Goal: Navigation & Orientation: Find specific page/section

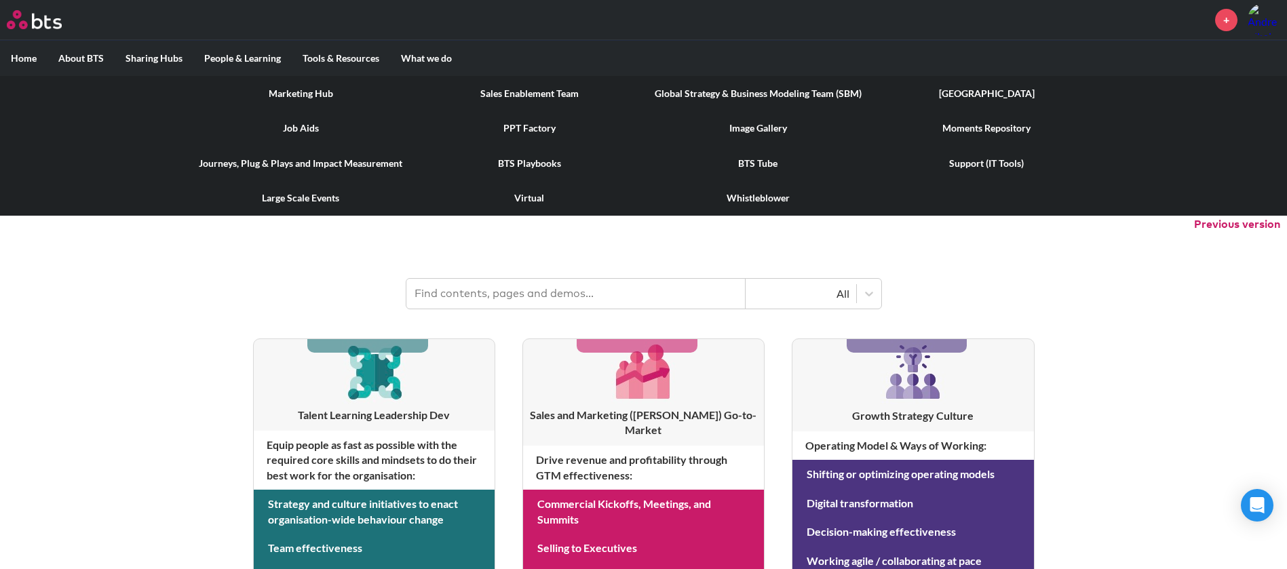
click at [754, 126] on link "Image Gallery" at bounding box center [758, 128] width 229 height 35
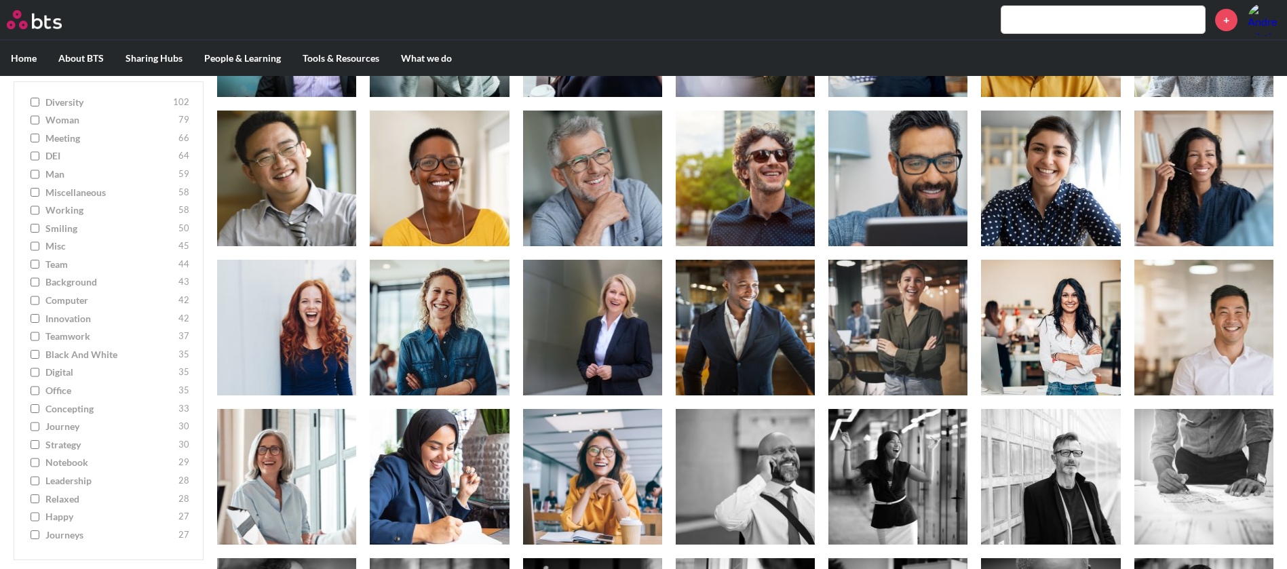
scroll to position [2443, 0]
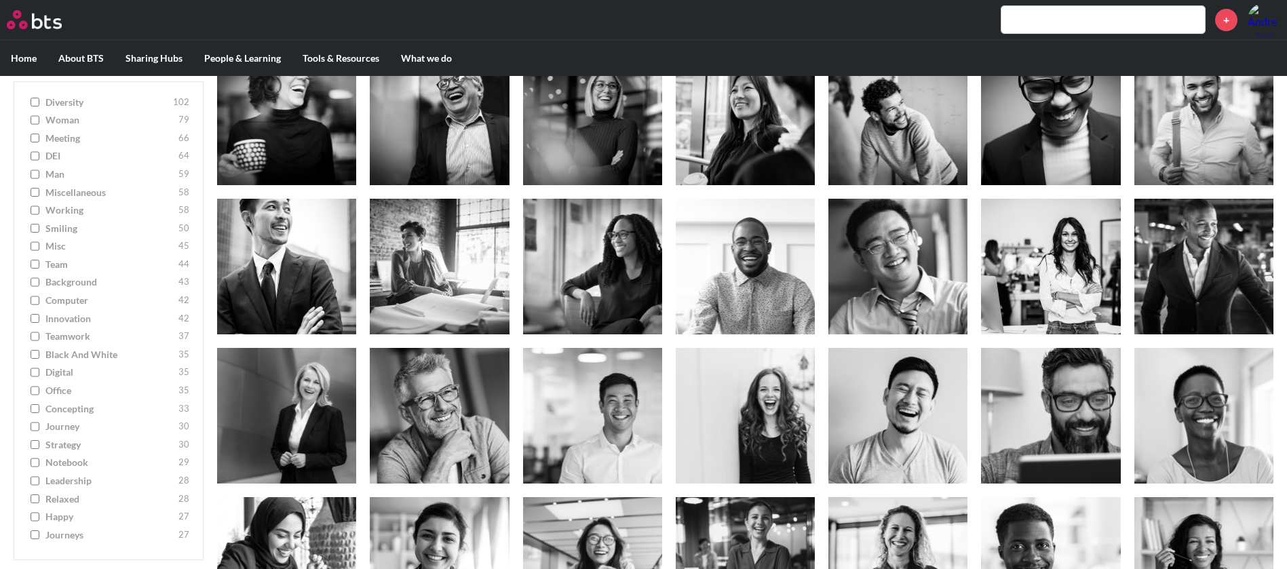
click at [1021, 16] on input "text" at bounding box center [1104, 19] width 204 height 27
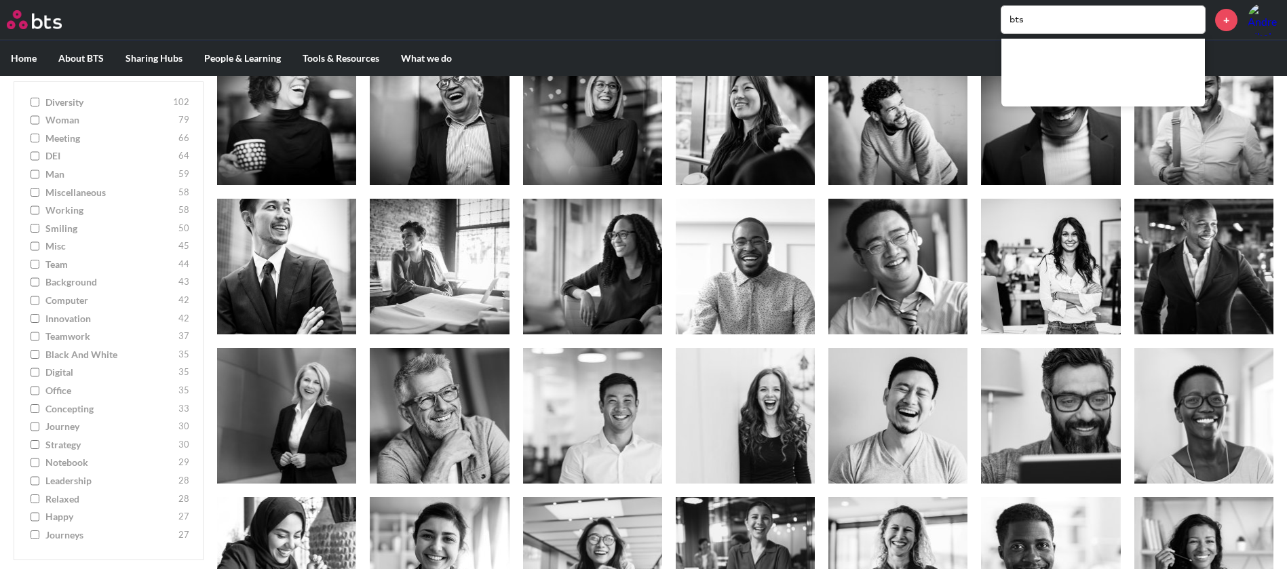
type input "bts"
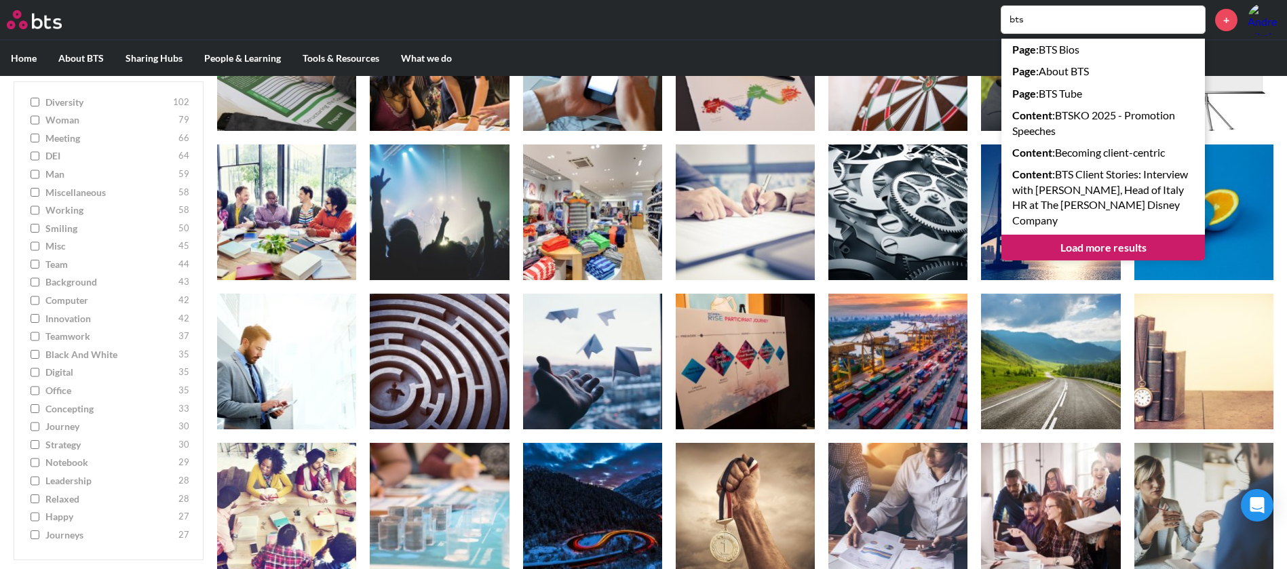
scroll to position [5074, 0]
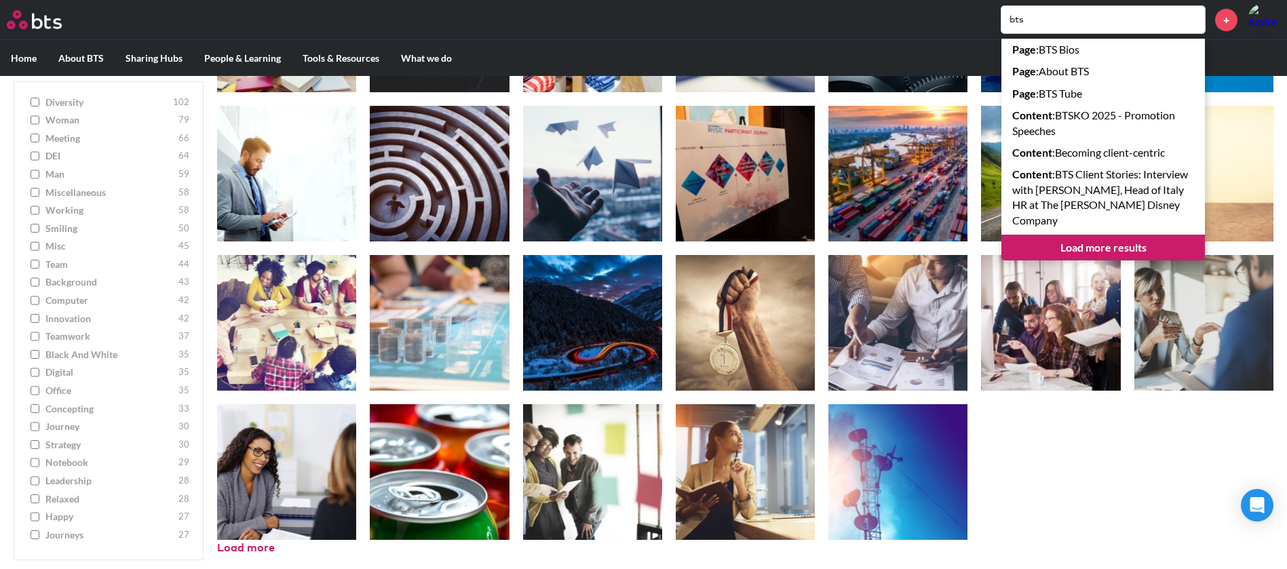
click at [26, 58] on label "Home" at bounding box center [24, 58] width 48 height 35
click at [0, 0] on input "Home" at bounding box center [0, 0] width 0 height 0
click at [59, 379] on ul "diversity 102 woman 79 meeting 66 DEI 64 man 59 miscellaneous 58 working 58 smi…" at bounding box center [109, 321] width 190 height 480
click at [33, 371] on input "digital 35" at bounding box center [35, 373] width 9 height 10
checkbox input "true"
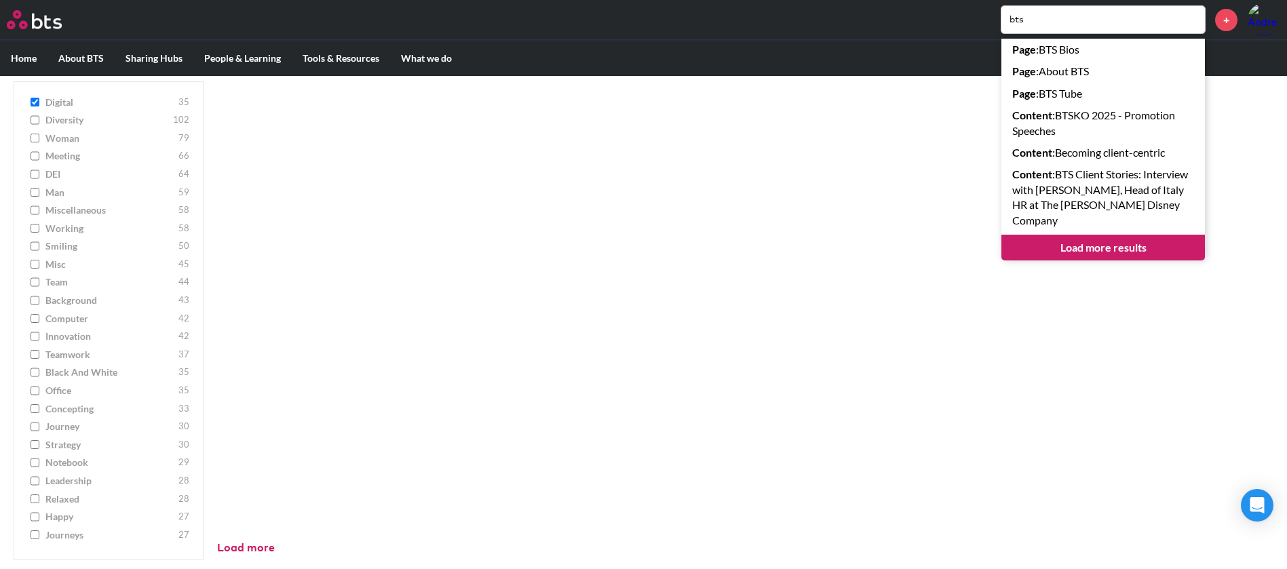
scroll to position [446, 0]
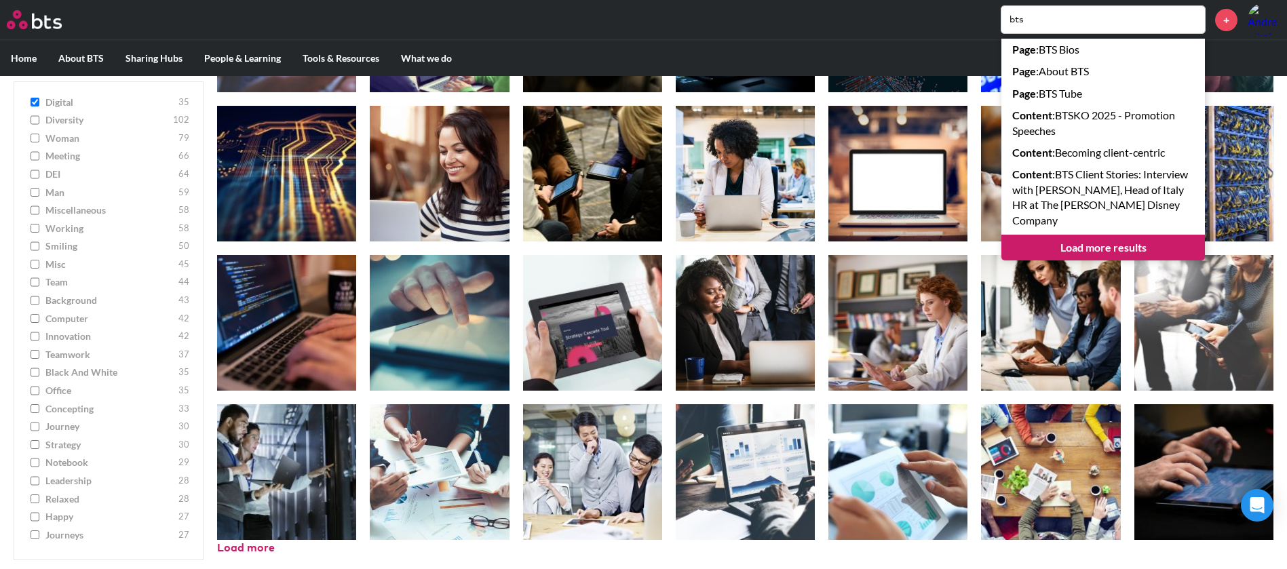
click at [822, 14] on div "bts Page : BTS Bios Page : About BTS Page : BTS Tube Content : BTSKO 2025 - Pro…" at bounding box center [684, 19] width 1194 height 33
click at [35, 301] on input "background 43" at bounding box center [35, 302] width 9 height 10
checkbox input "true"
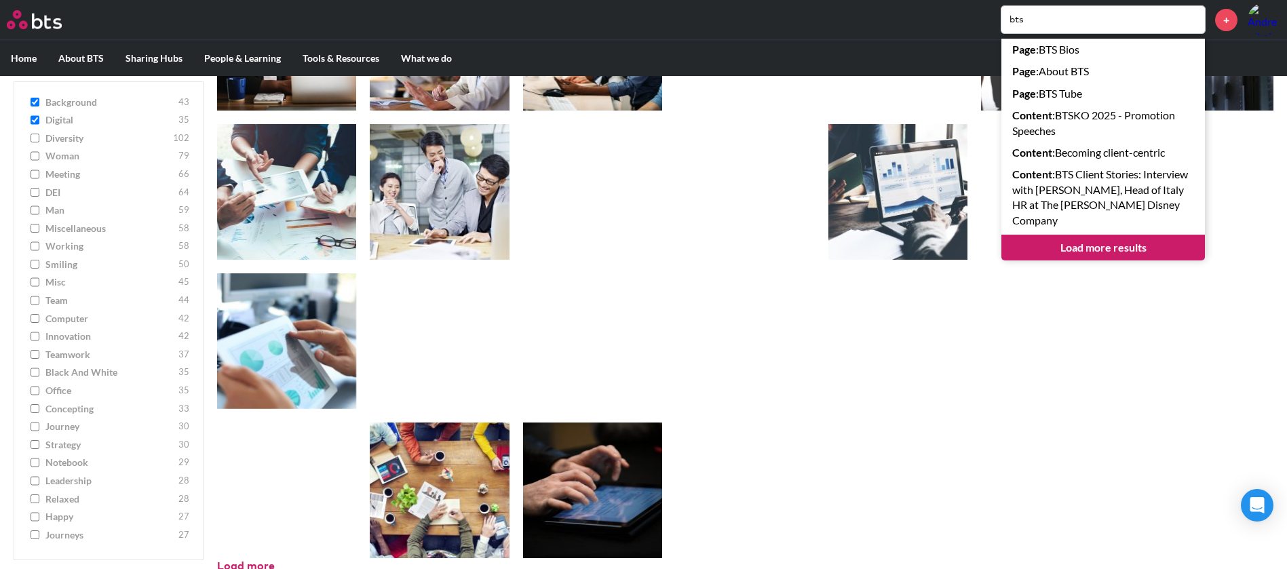
scroll to position [1342, 0]
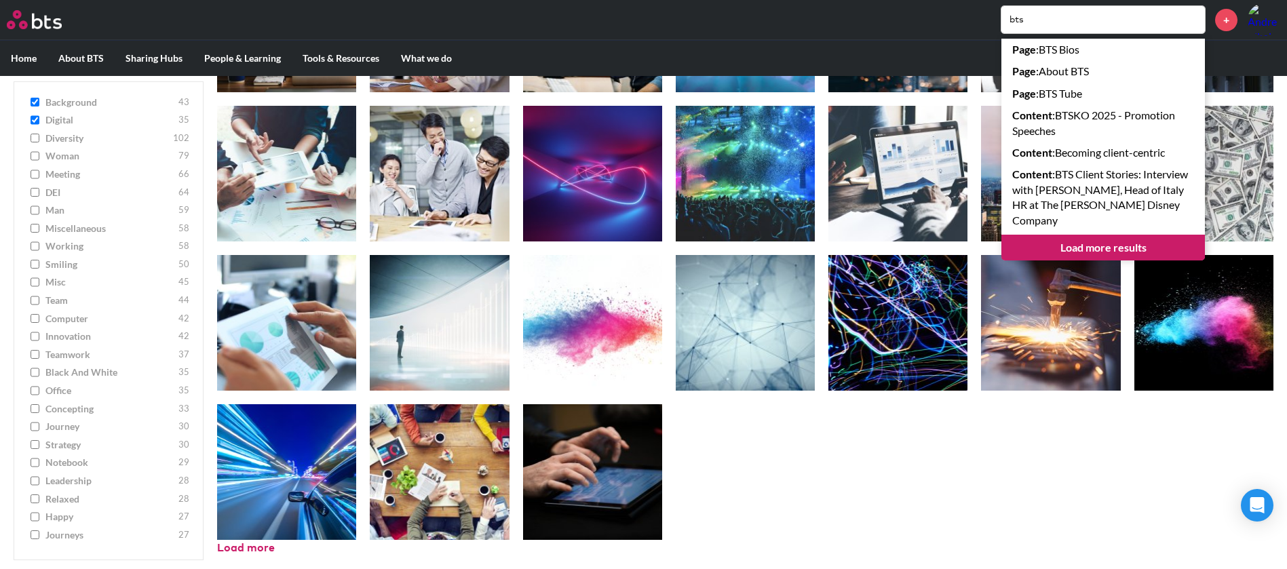
click at [68, 287] on span "misc" at bounding box center [110, 283] width 130 height 14
click at [39, 287] on input "misc 45" at bounding box center [35, 283] width 9 height 10
checkbox input "true"
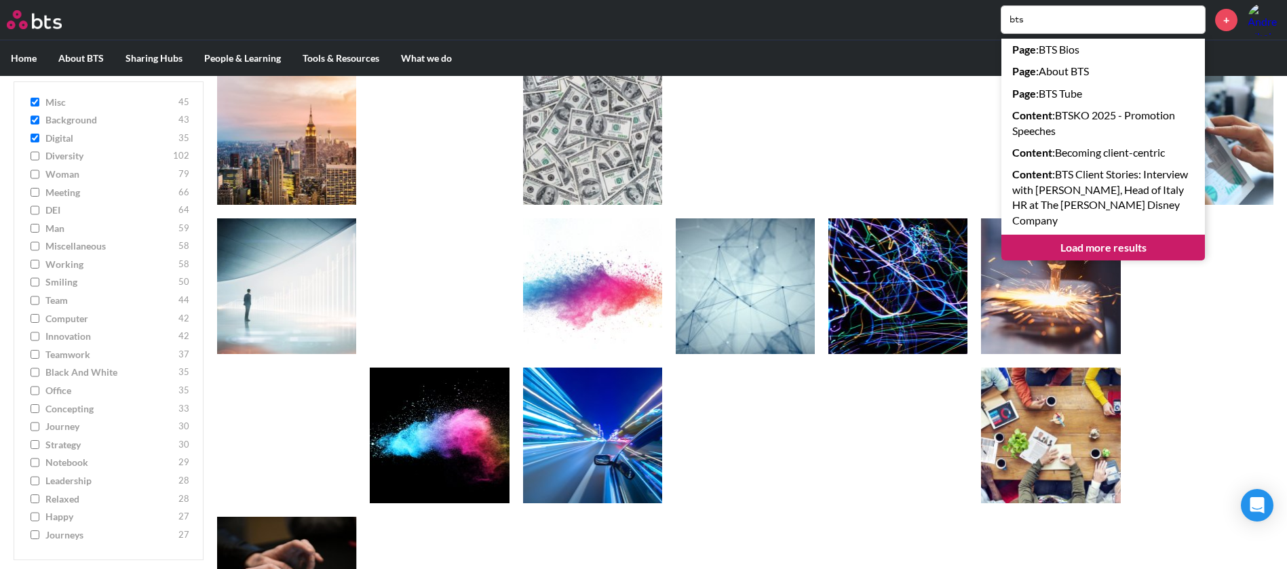
scroll to position [2237, 0]
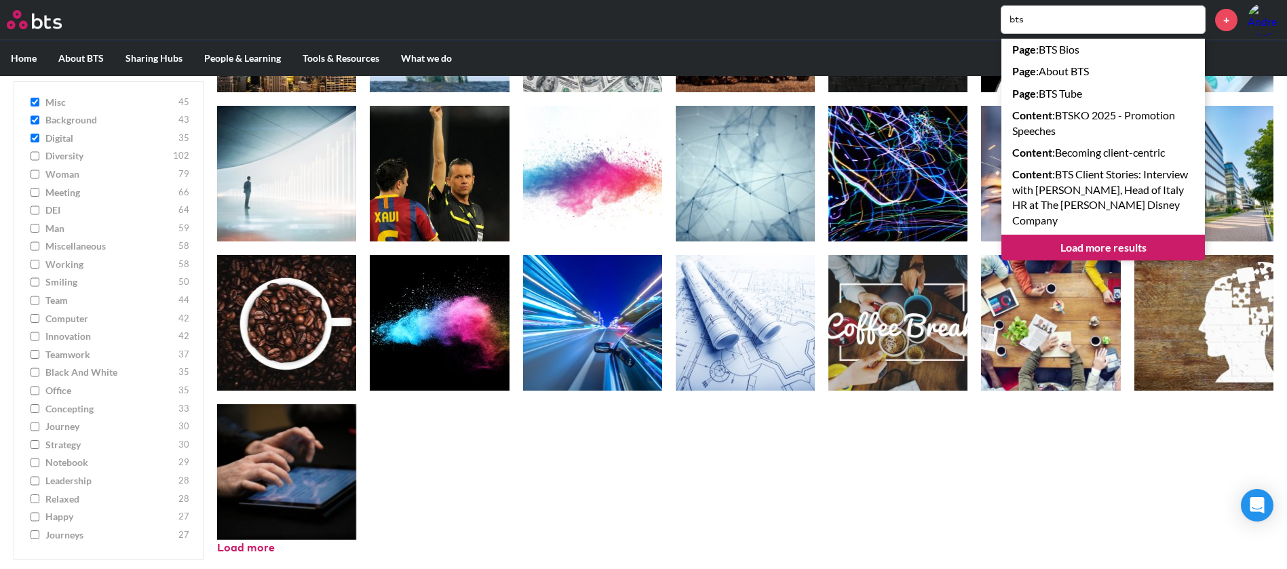
click at [56, 247] on span "miscellaneous" at bounding box center [110, 247] width 130 height 14
click at [39, 247] on input "miscellaneous 58" at bounding box center [35, 247] width 9 height 10
checkbox input "true"
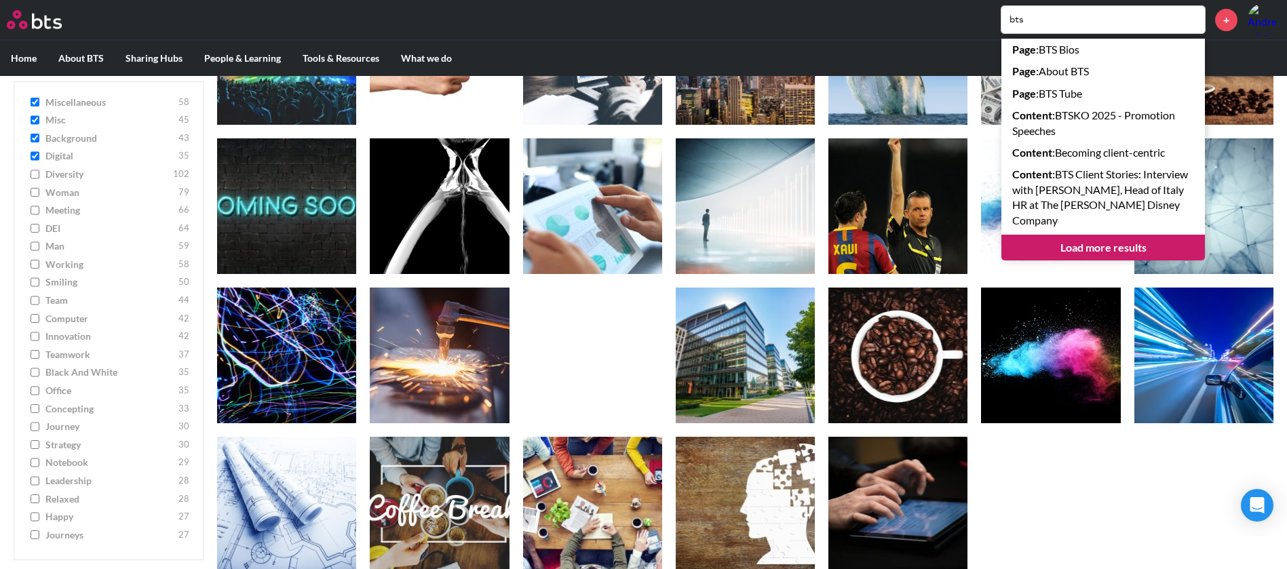
scroll to position [2387, 0]
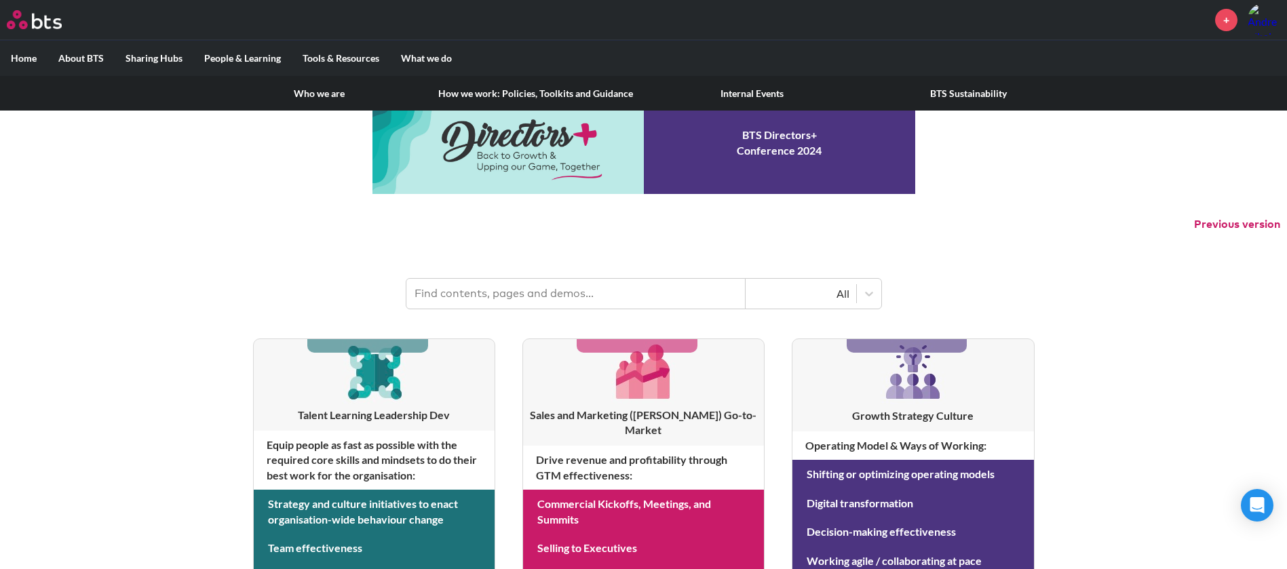
click at [311, 98] on link "Who we are" at bounding box center [319, 93] width 216 height 35
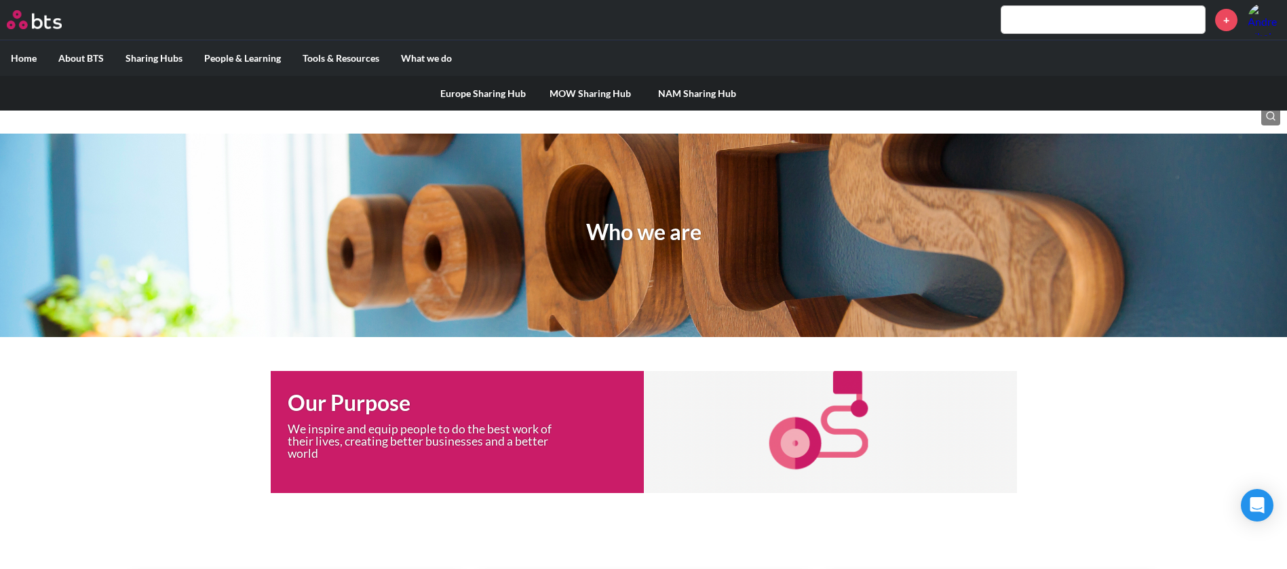
click at [151, 62] on label "Sharing Hubs" at bounding box center [154, 58] width 79 height 35
click at [0, 0] on input "Sharing Hubs" at bounding box center [0, 0] width 0 height 0
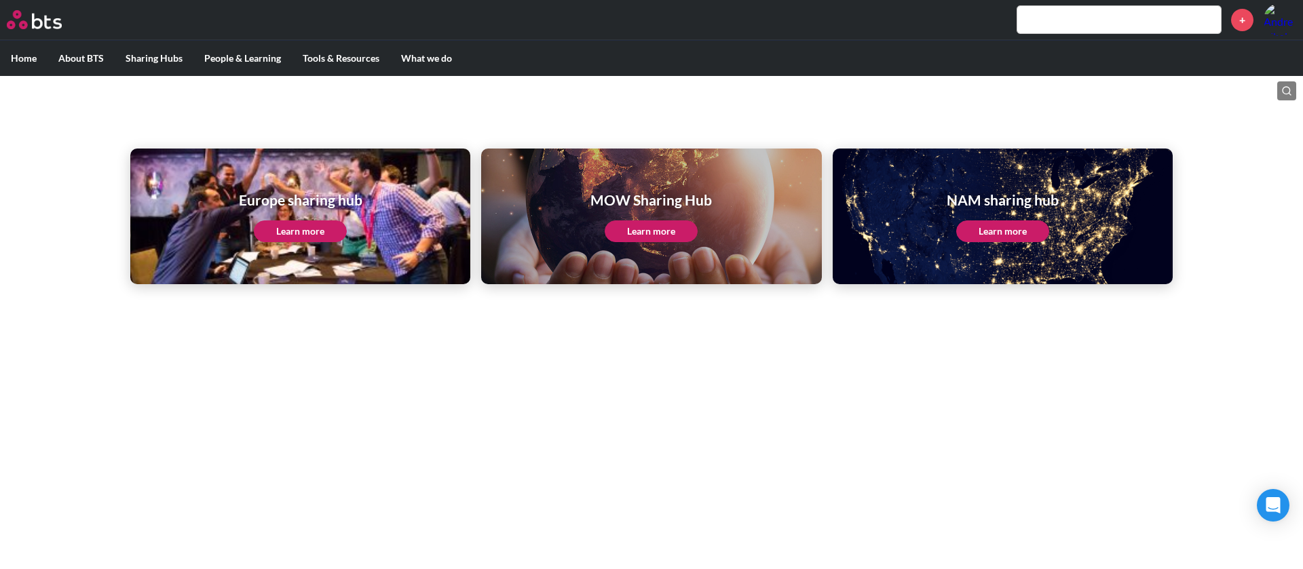
click at [22, 60] on label "Home" at bounding box center [24, 58] width 48 height 35
click at [0, 0] on input "Home" at bounding box center [0, 0] width 0 height 0
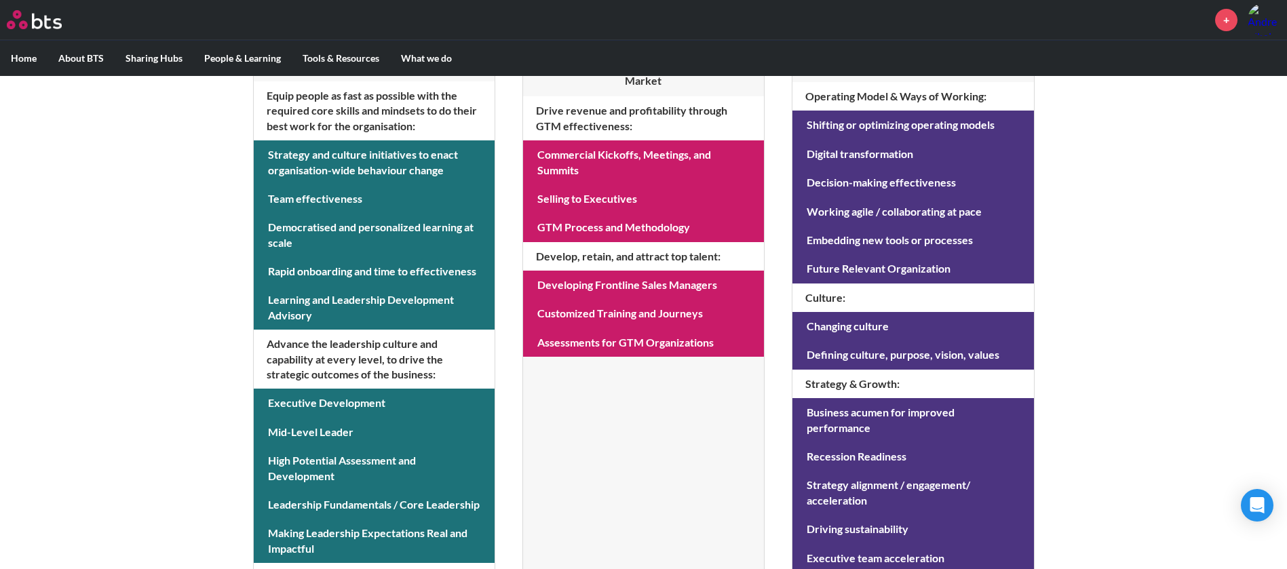
scroll to position [83, 0]
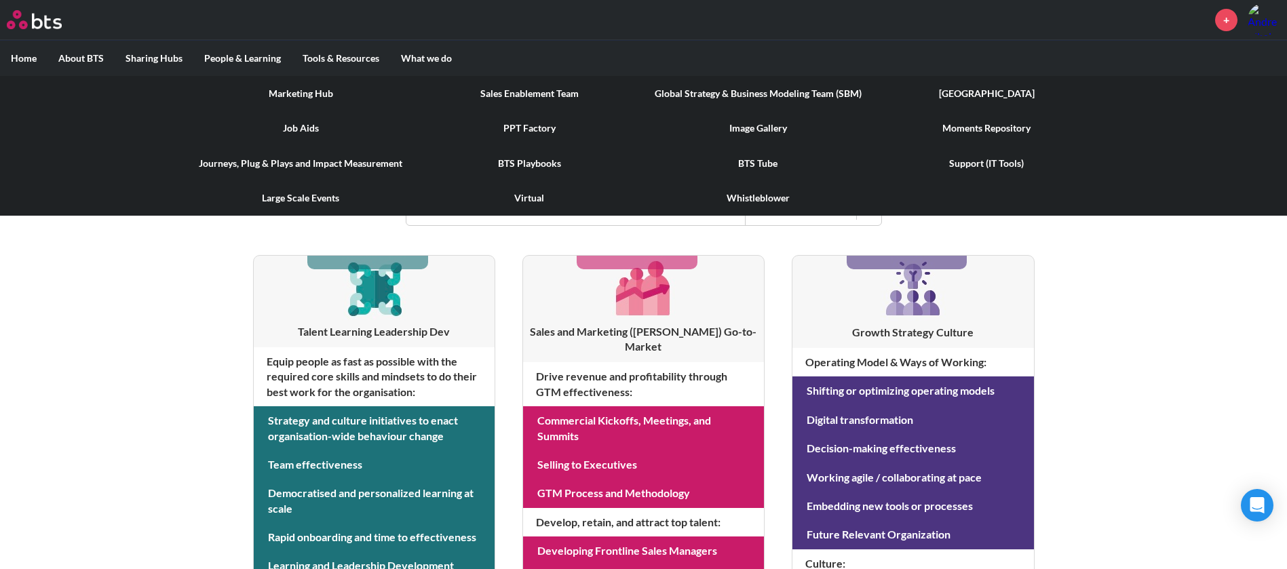
click at [536, 126] on link "PPT Factory" at bounding box center [529, 128] width 229 height 35
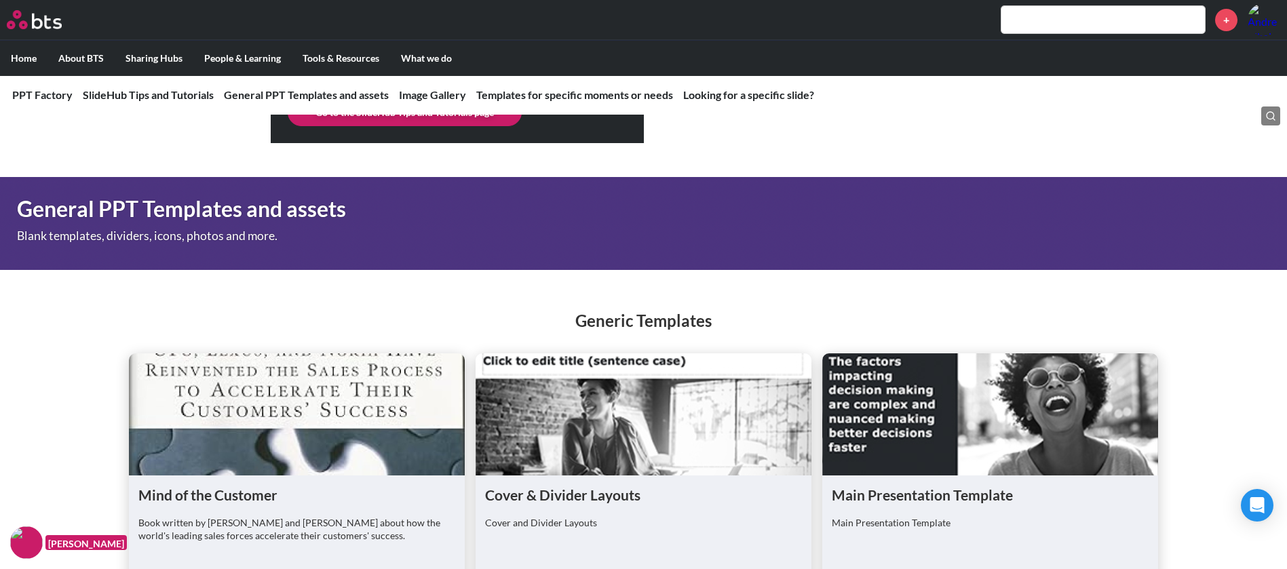
scroll to position [713, 0]
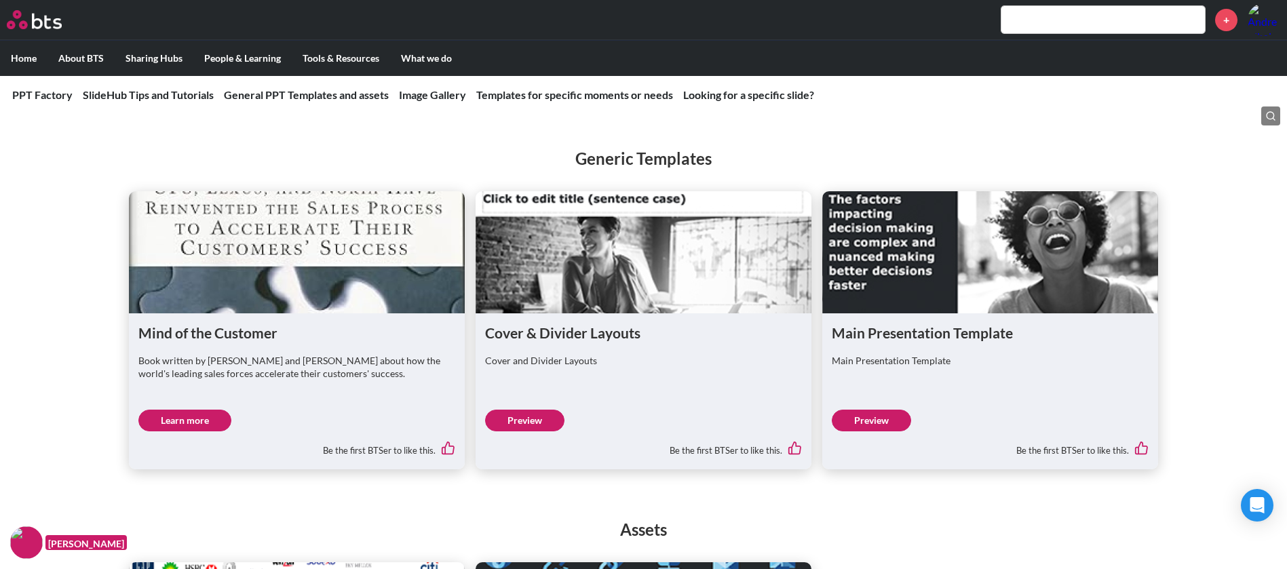
click at [886, 423] on link "Preview" at bounding box center [871, 421] width 79 height 22
click at [516, 438] on div "Be the first BTSer to like this." at bounding box center [643, 446] width 317 height 29
click at [533, 423] on link "Preview" at bounding box center [524, 421] width 79 height 22
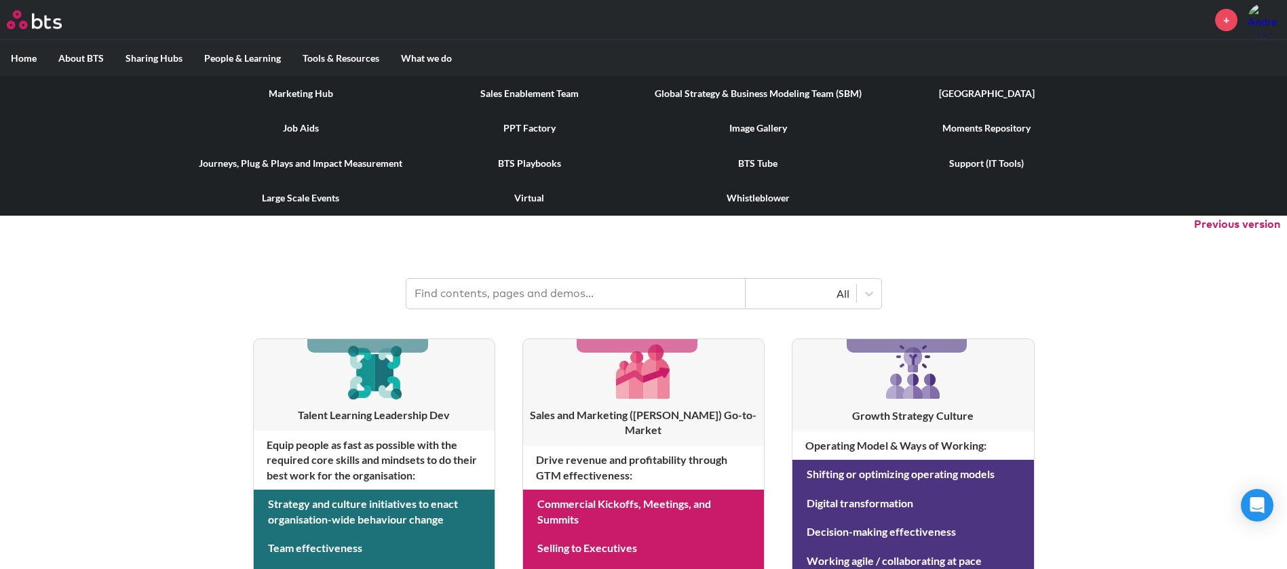
click at [298, 90] on link "Marketing Hub" at bounding box center [301, 93] width 229 height 35
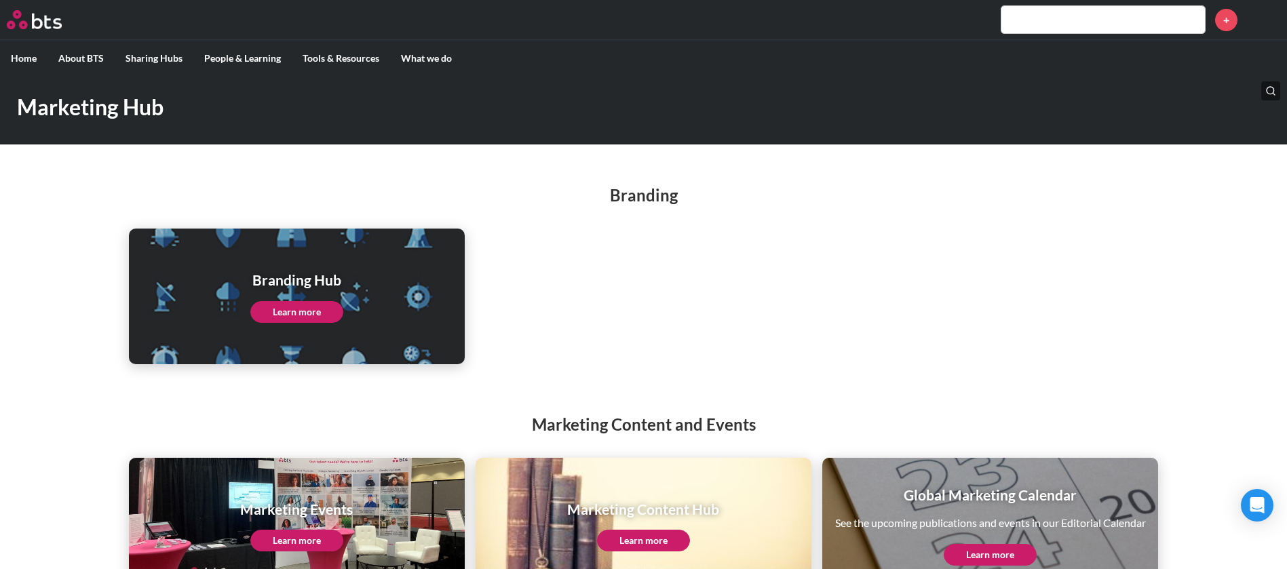
scroll to position [105, 0]
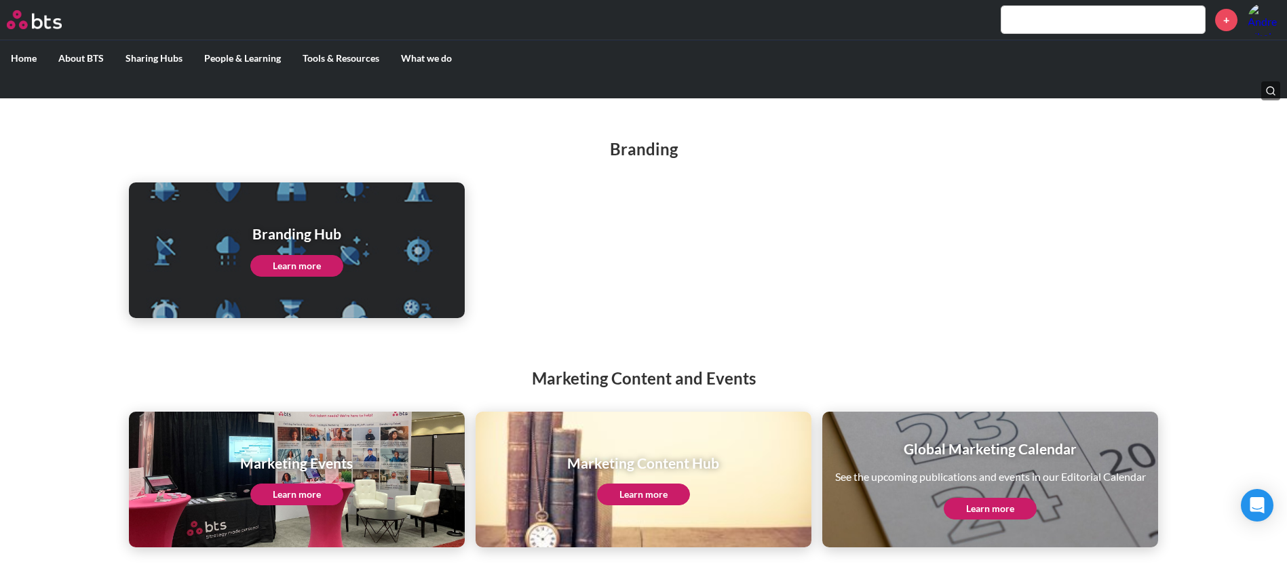
click at [322, 271] on link "Learn more" at bounding box center [296, 266] width 93 height 22
